Goal: Task Accomplishment & Management: Manage account settings

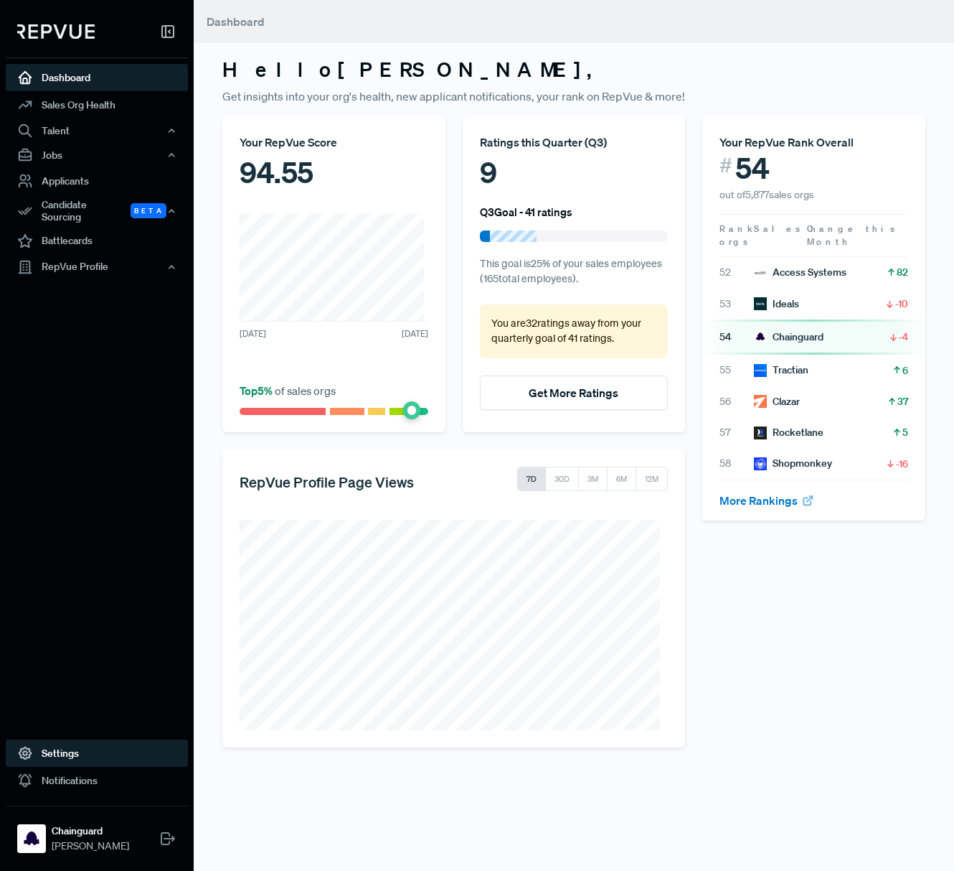
click at [88, 746] on link "Settings" at bounding box center [97, 752] width 182 height 27
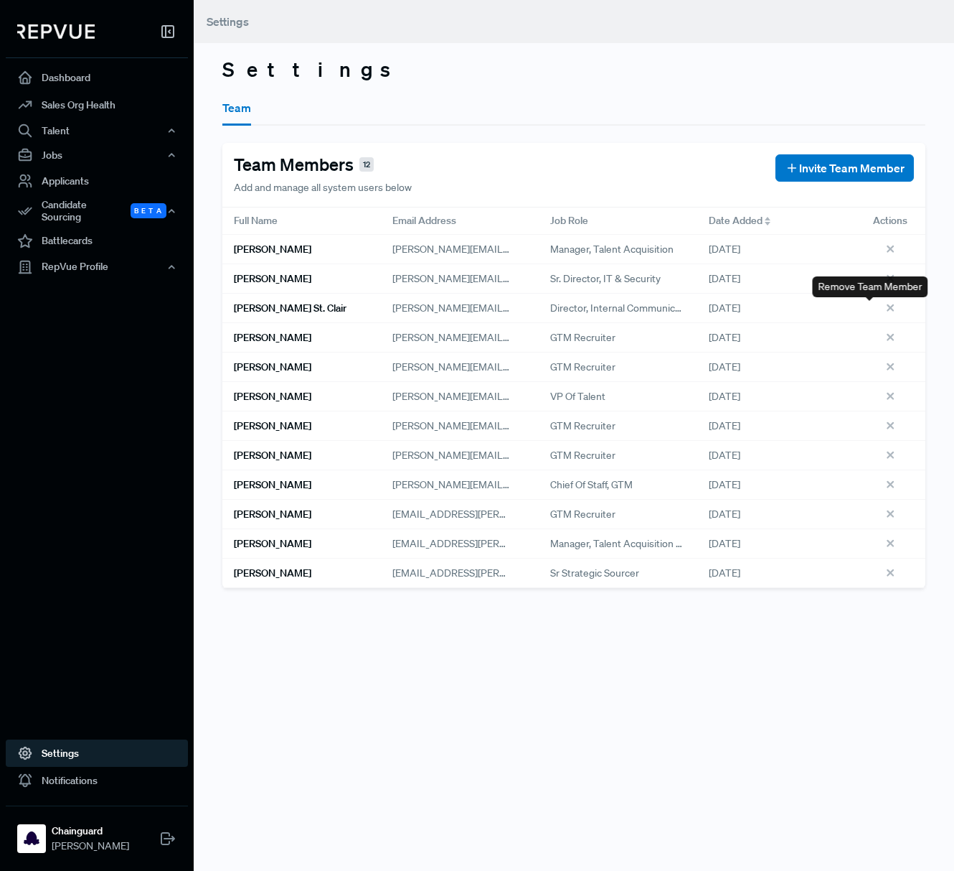
click at [885, 308] on icon at bounding box center [893, 310] width 16 height 16
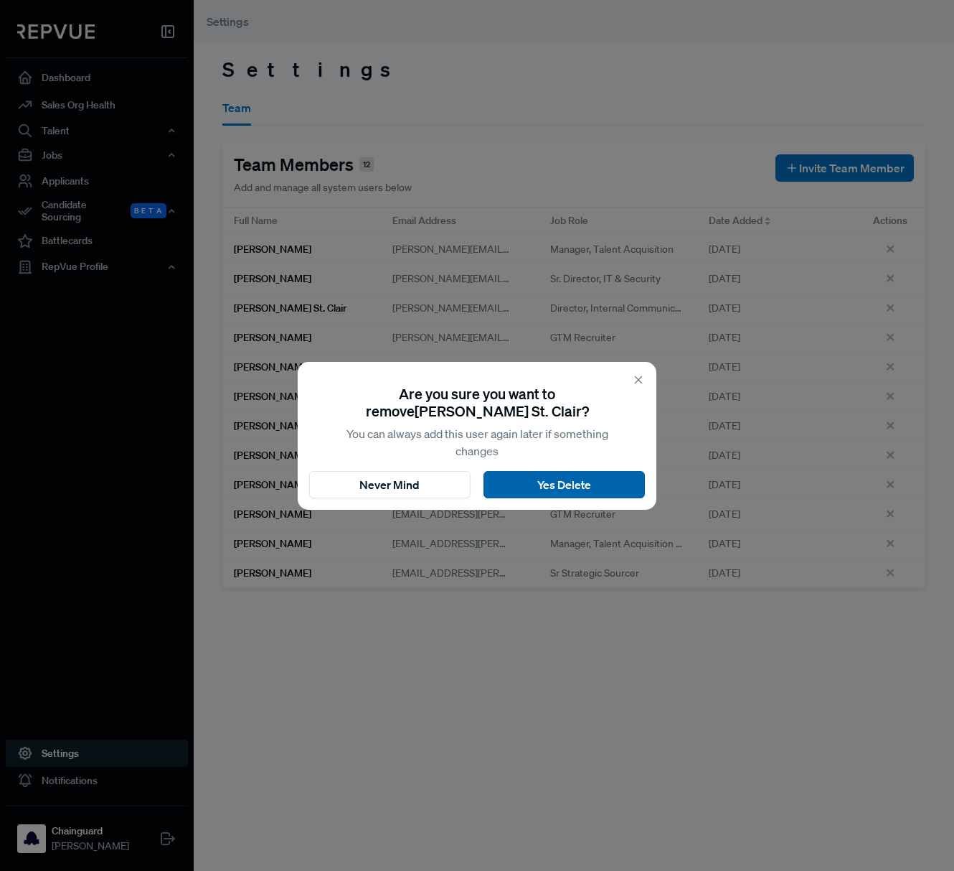
click at [597, 486] on button "Yes Delete" at bounding box center [564, 484] width 161 height 27
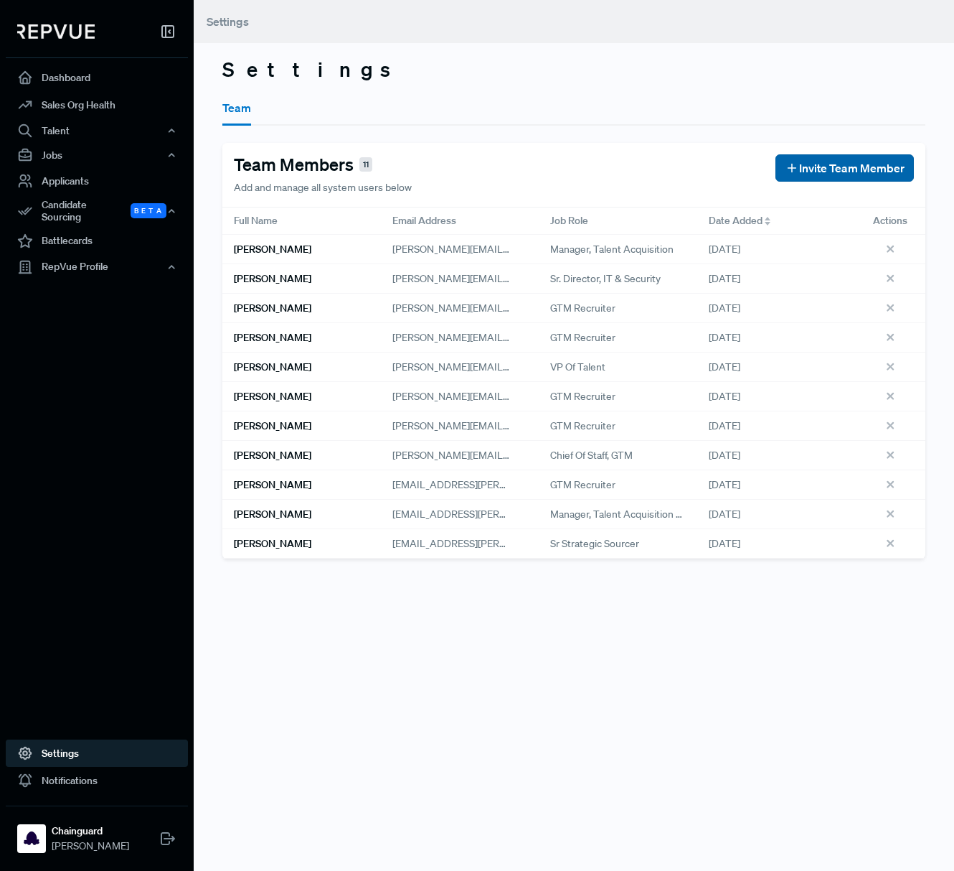
click at [807, 164] on span "Invite Team Member" at bounding box center [851, 167] width 105 height 17
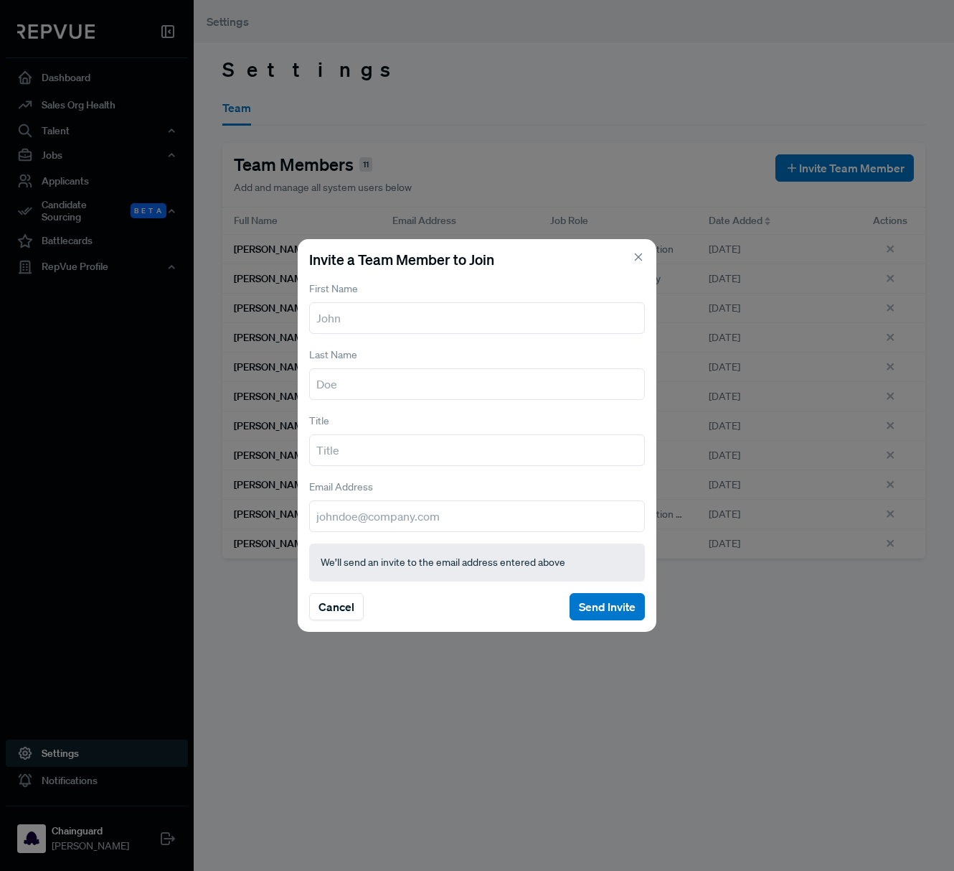
click at [472, 316] on input "text" at bounding box center [477, 318] width 336 height 32
type input "o"
type input "[PERSON_NAME]"
type input "IT"
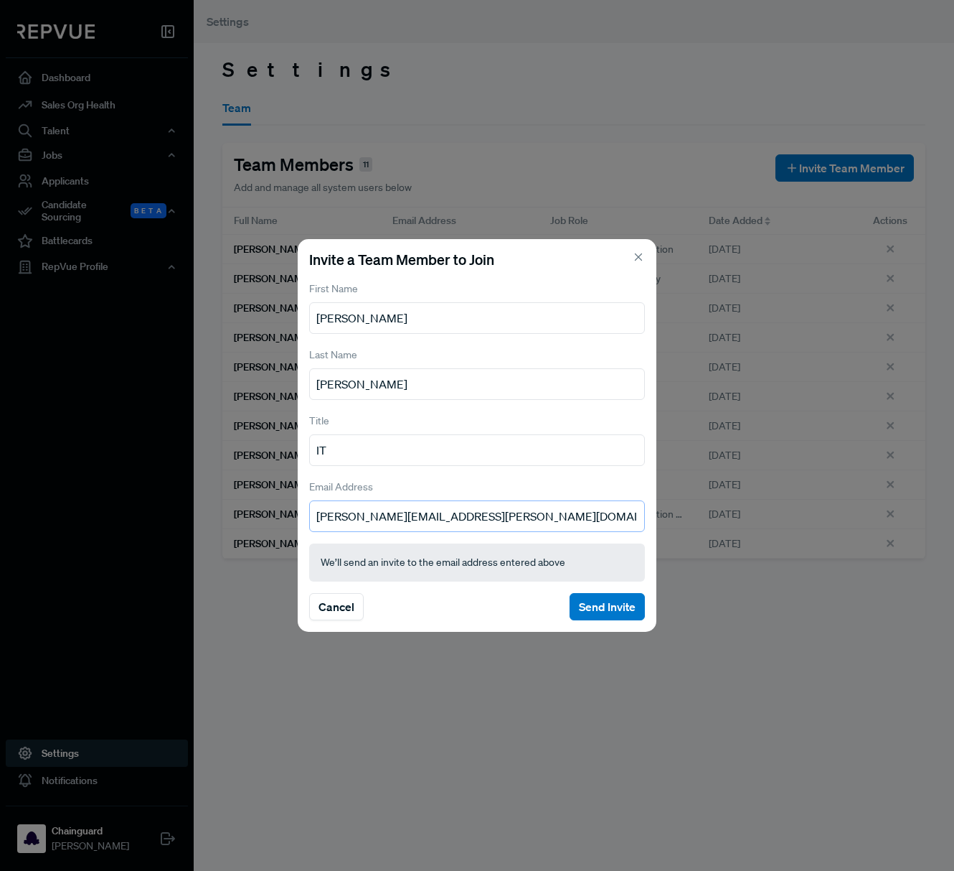
type input "[PERSON_NAME][EMAIL_ADDRESS][PERSON_NAME][DOMAIN_NAME]"
click at [618, 611] on button "Send Invite" at bounding box center [607, 606] width 75 height 27
